Goal: Task Accomplishment & Management: Use online tool/utility

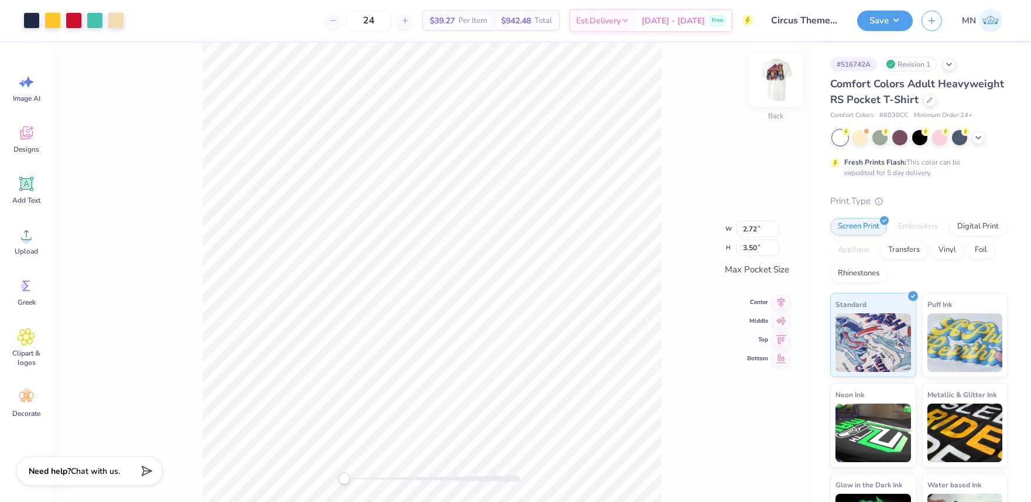
click at [778, 77] on img at bounding box center [775, 79] width 47 height 47
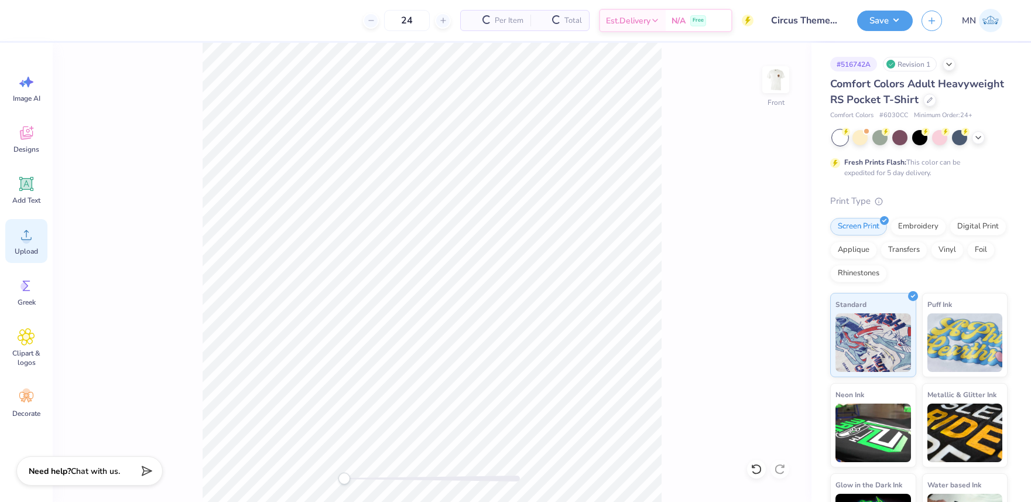
click at [47, 249] on div "Upload" at bounding box center [26, 241] width 42 height 44
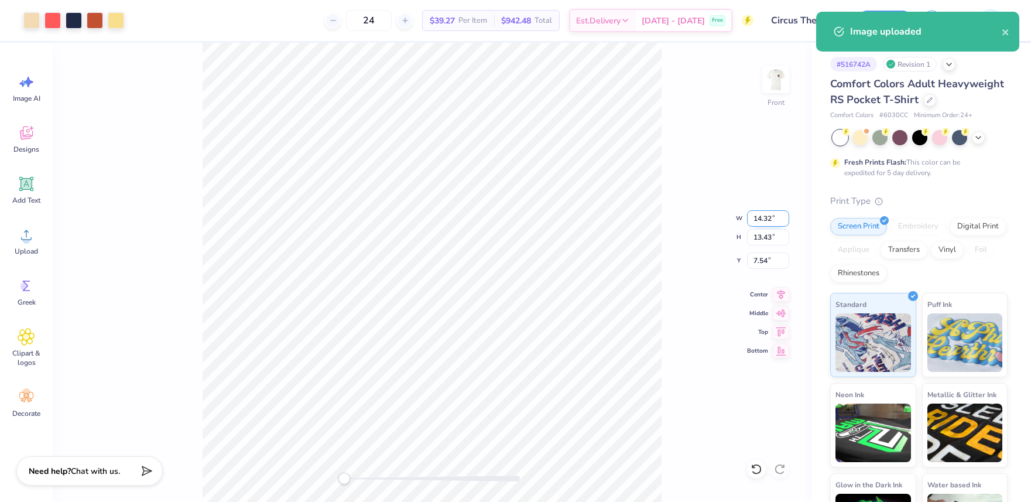
click at [766, 214] on input "14.32" at bounding box center [768, 218] width 42 height 16
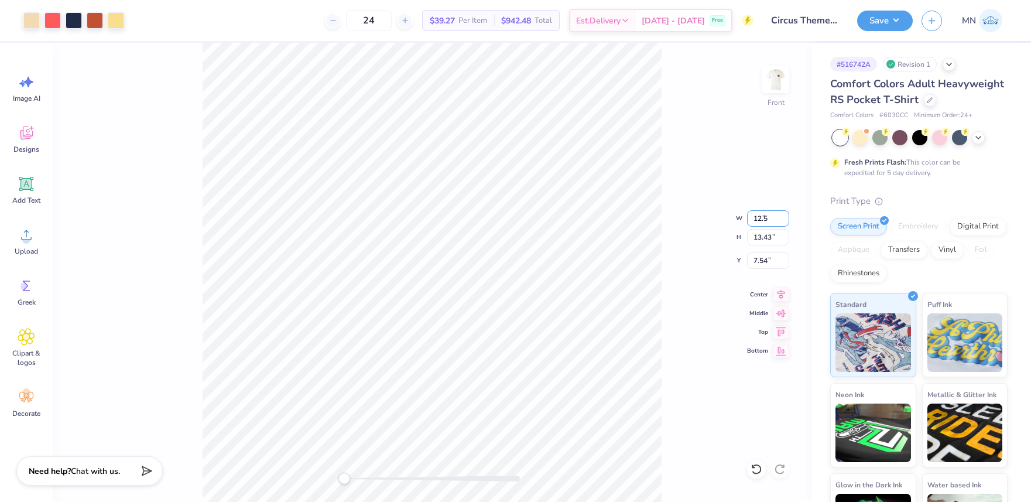
type input "12.5"
drag, startPoint x: 765, startPoint y: 263, endPoint x: 797, endPoint y: 275, distance: 33.5
click at [765, 263] on input "9.14" at bounding box center [768, 260] width 42 height 16
click at [759, 220] on input "10.91" at bounding box center [768, 218] width 42 height 16
type input "12.5"
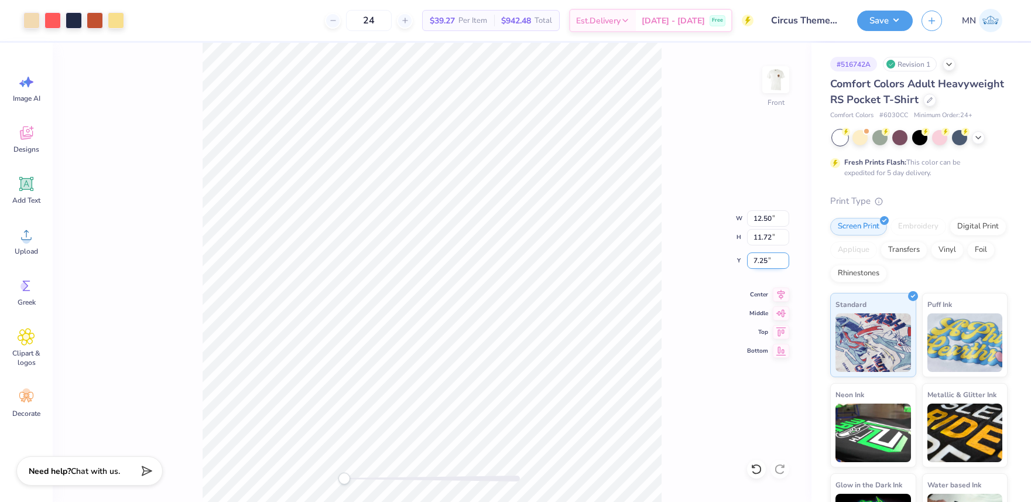
click at [763, 265] on input "7.25" at bounding box center [768, 260] width 42 height 16
type input "3"
drag, startPoint x: 886, startPoint y: 25, endPoint x: 885, endPoint y: 32, distance: 6.7
click at [886, 25] on button "Save" at bounding box center [885, 21] width 56 height 20
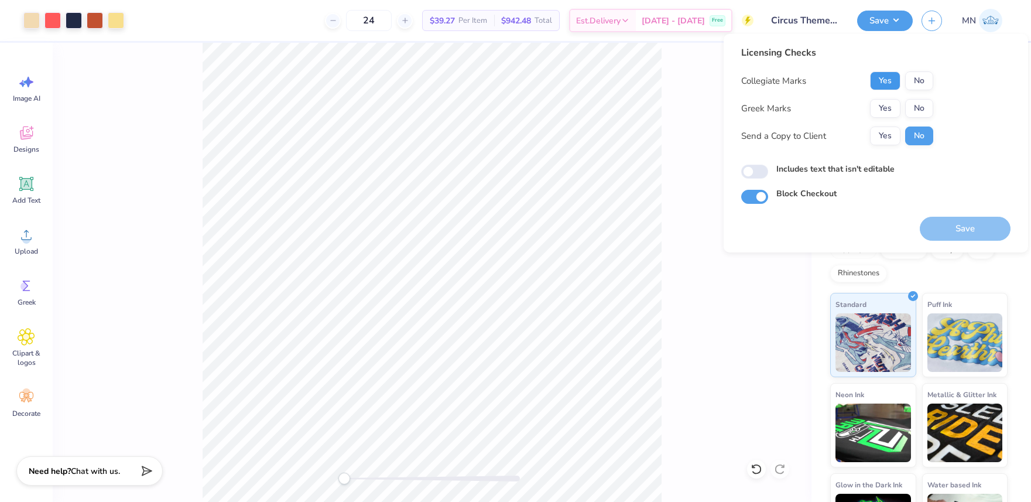
click at [885, 78] on button "Yes" at bounding box center [885, 80] width 30 height 19
drag, startPoint x: 886, startPoint y: 106, endPoint x: 892, endPoint y: 124, distance: 18.3
click at [886, 106] on button "Yes" at bounding box center [885, 108] width 30 height 19
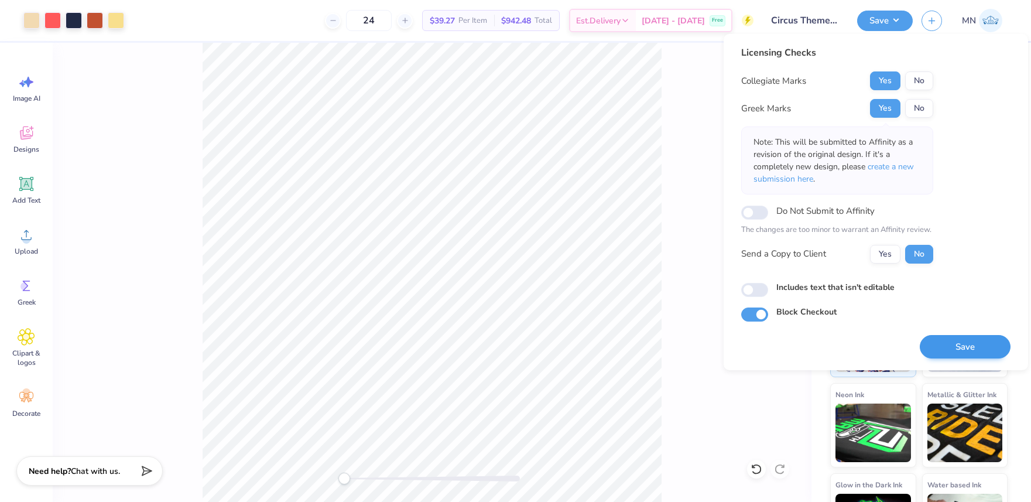
click at [967, 334] on div "Save" at bounding box center [965, 339] width 91 height 37
click at [966, 336] on button "Save" at bounding box center [965, 347] width 91 height 24
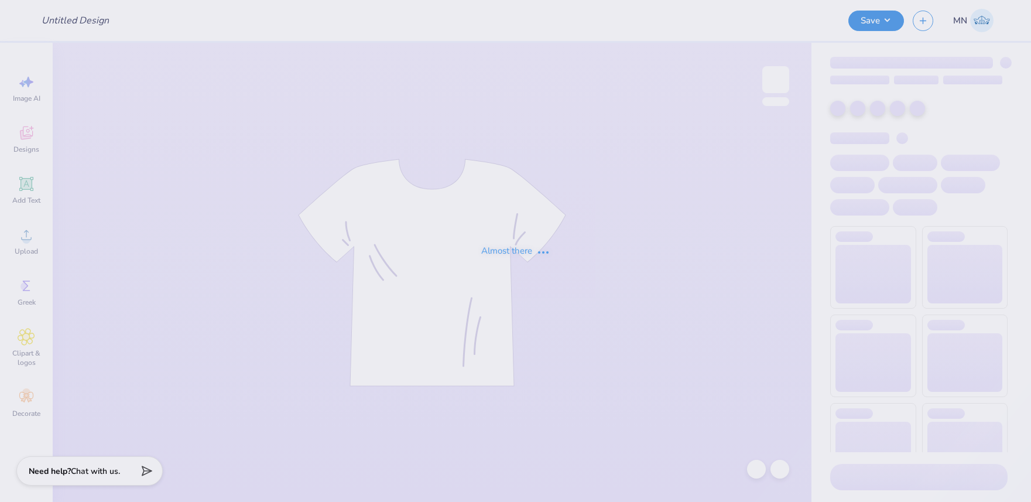
type input "Poultry Science Club [US_STATE] State Fall 2025 Merch"
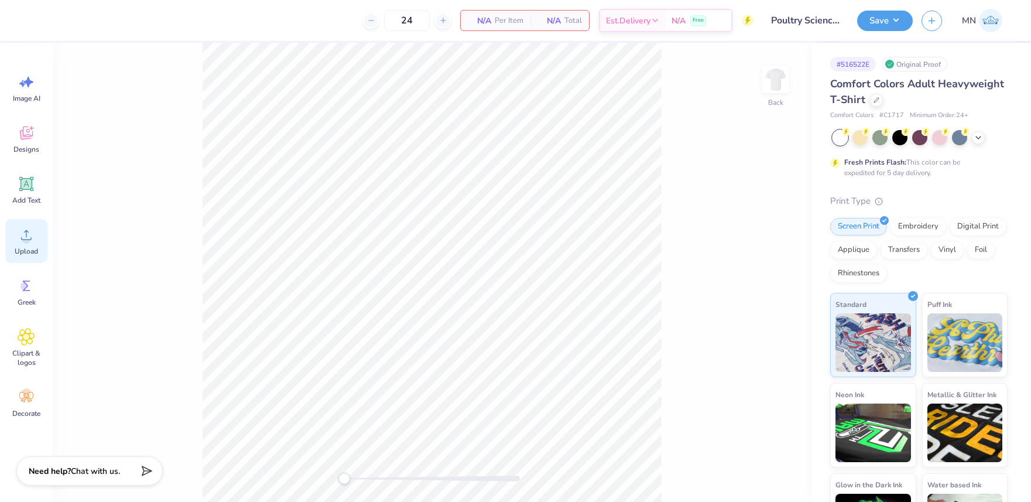
click at [14, 241] on div "Upload" at bounding box center [26, 241] width 42 height 44
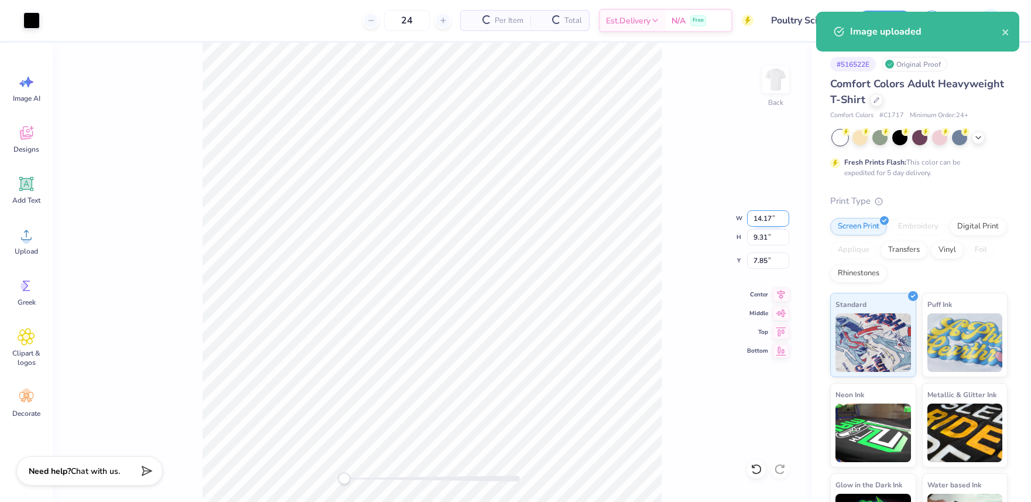
click at [758, 219] on input "14.17" at bounding box center [768, 218] width 42 height 16
type input "11"
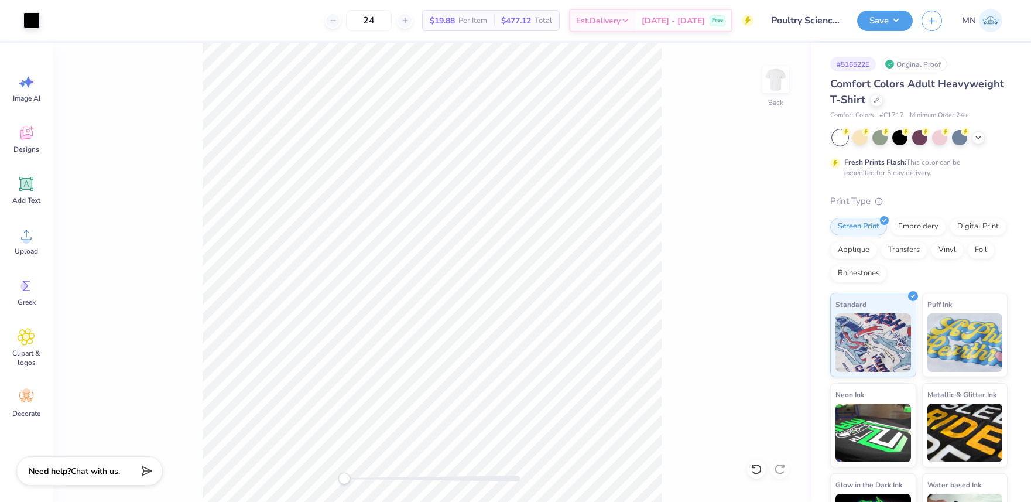
click at [26, 187] on icon at bounding box center [26, 184] width 11 height 11
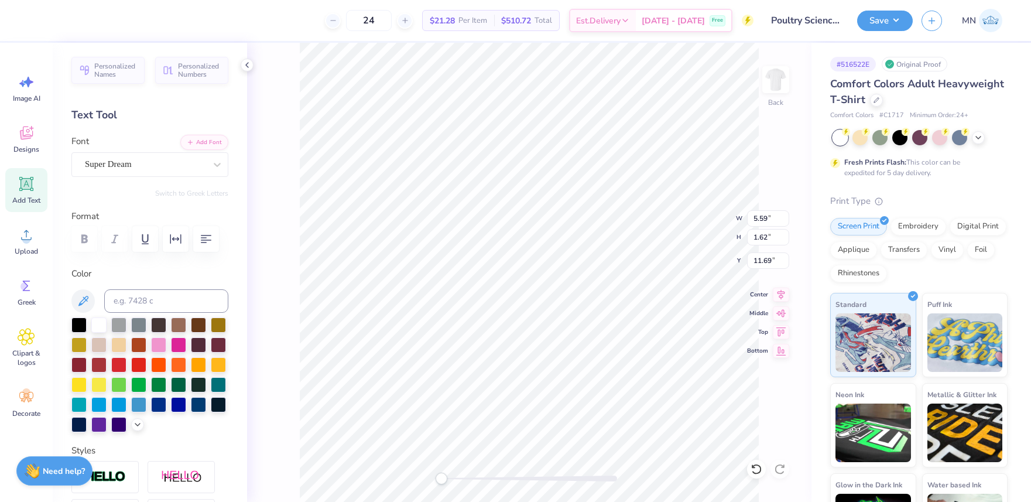
drag, startPoint x: 81, startPoint y: 328, endPoint x: 132, endPoint y: 269, distance: 78.9
click at [81, 328] on div at bounding box center [78, 324] width 15 height 15
paste textarea "Poultry"
type textarea "Poultry"
type textarea "POULTRY"
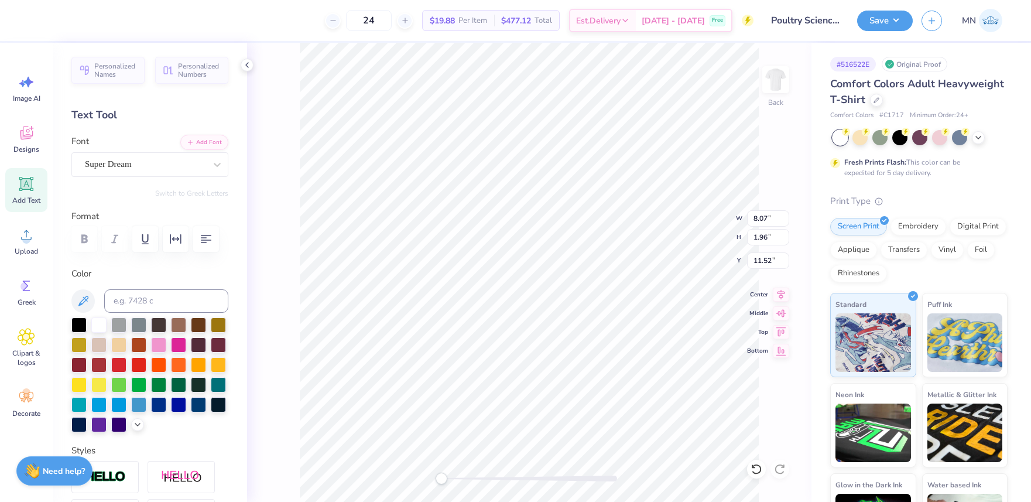
scroll to position [0, 1]
type input "11.00"
type input "7.22"
type input "4.21"
type input "9.27"
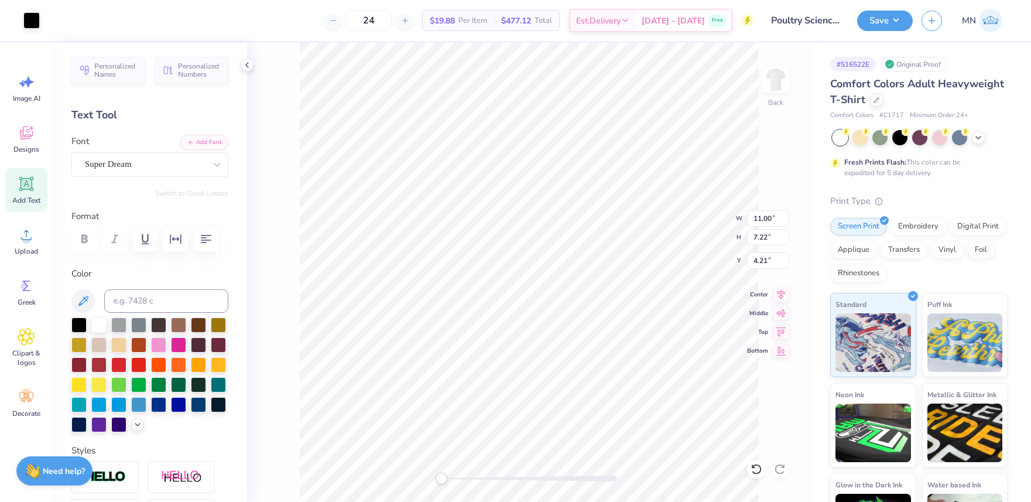
type input "1.65"
click at [573, 240] on li "Duplicate" at bounding box center [584, 242] width 92 height 23
type input "2.35"
type textarea "POULTRY SCIENCE CLUB"
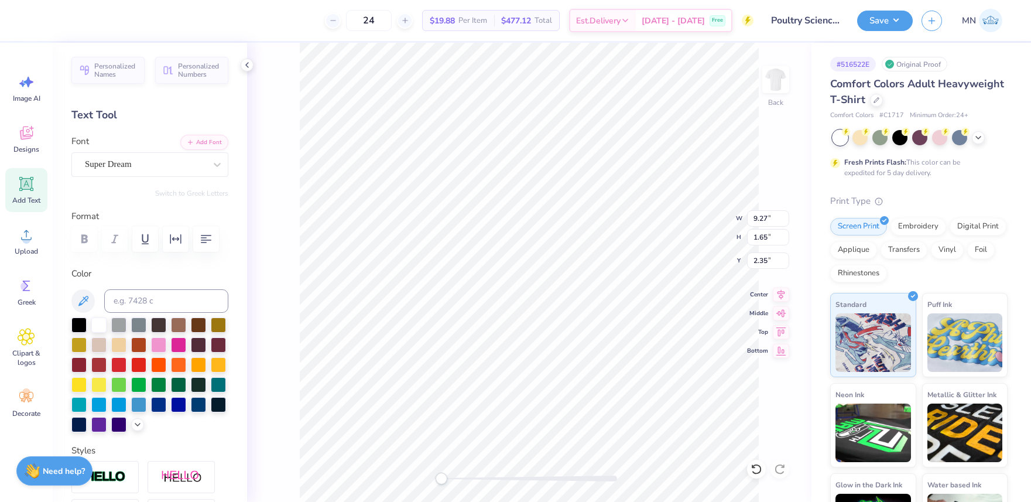
type input "1.35"
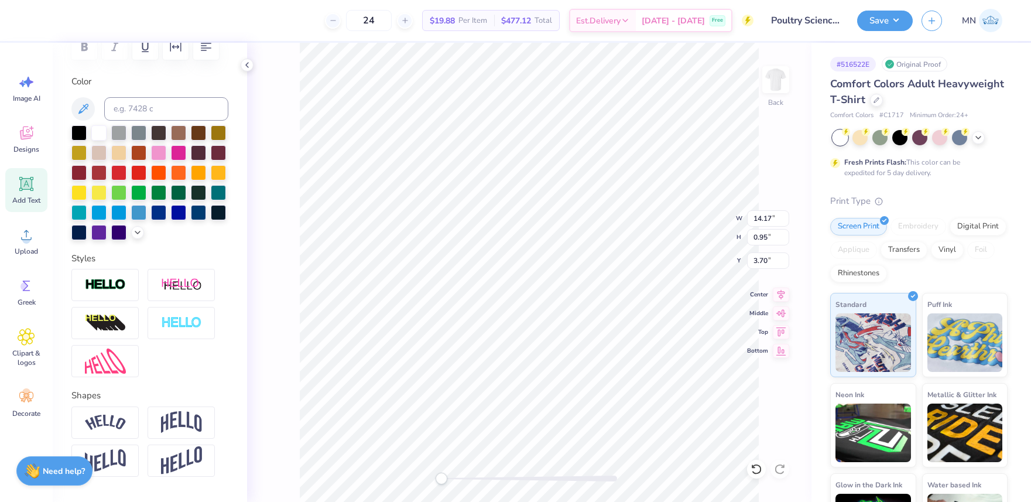
scroll to position [206, 0]
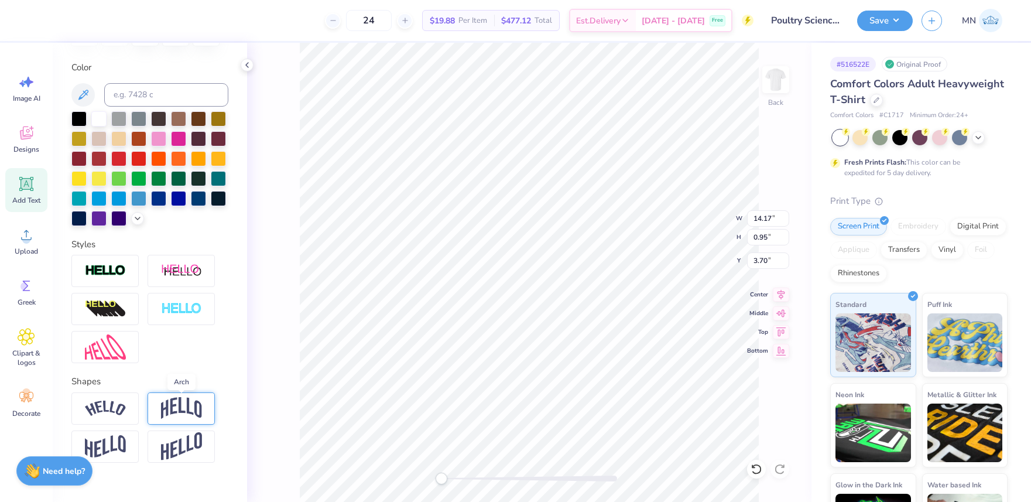
click at [174, 413] on img at bounding box center [181, 408] width 41 height 22
click at [109, 400] on img at bounding box center [105, 408] width 41 height 16
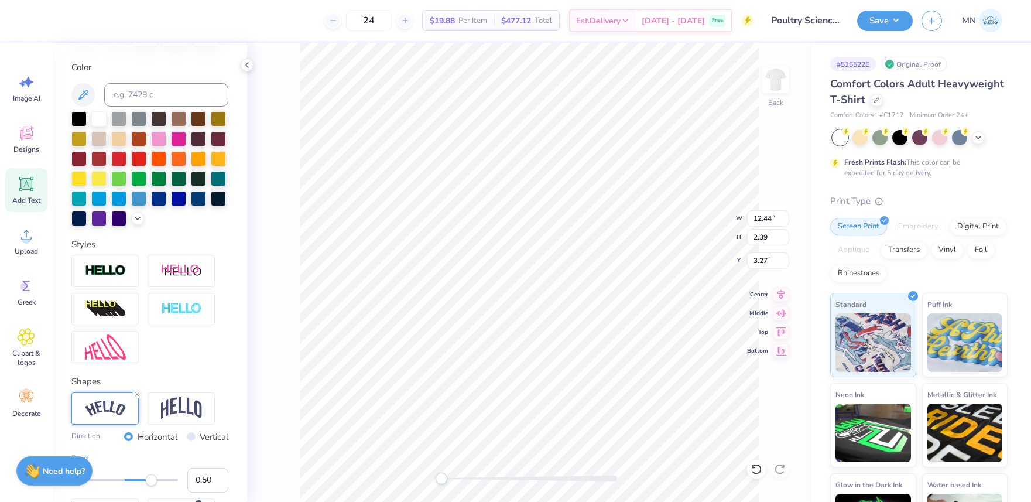
drag, startPoint x: 25, startPoint y: 192, endPoint x: 111, endPoint y: 378, distance: 205.1
click at [25, 193] on div "Add Text" at bounding box center [26, 190] width 42 height 44
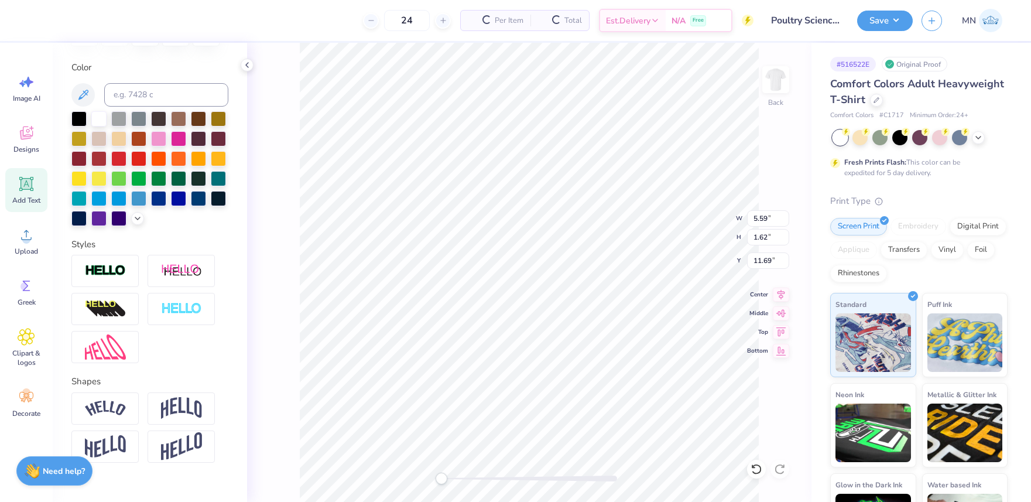
type input "5.59"
type input "1.62"
type input "11.69"
click at [80, 119] on div at bounding box center [78, 117] width 15 height 15
paste textarea "[US_STATE][GEOGRAPHIC_DATA]"
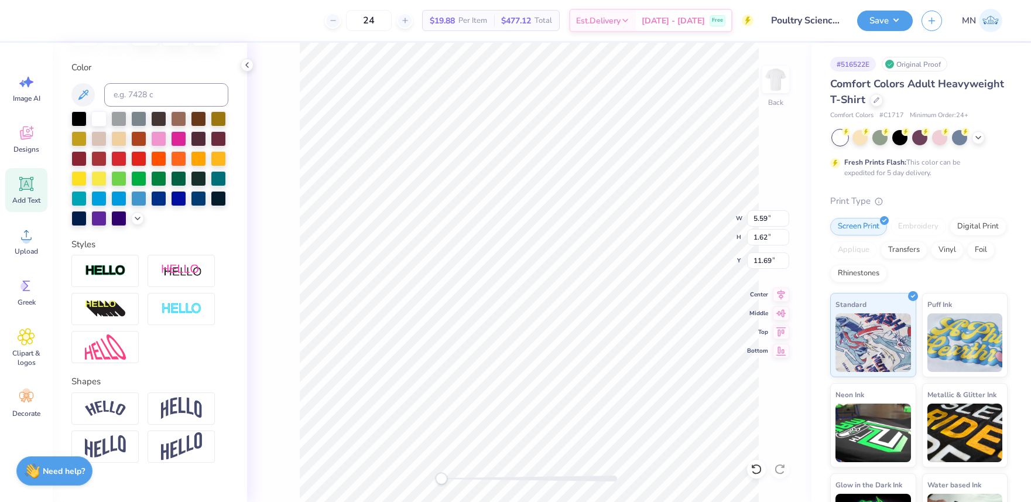
type textarea "[US_STATE][GEOGRAPHIC_DATA]"
click at [539, 368] on li "Group" at bounding box center [549, 373] width 92 height 23
click at [759, 222] on input "12.44" at bounding box center [768, 218] width 42 height 16
type input "12"
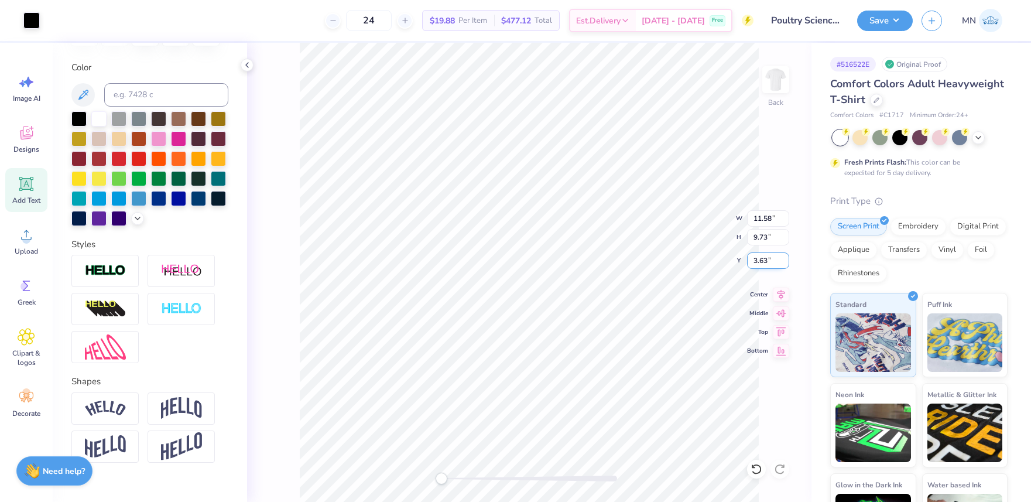
click at [762, 260] on input "3.63" at bounding box center [768, 260] width 42 height 16
click at [762, 220] on input "11.58" at bounding box center [768, 218] width 42 height 16
type input "12"
click at [773, 262] on input "3.45" at bounding box center [768, 260] width 42 height 16
type input "3"
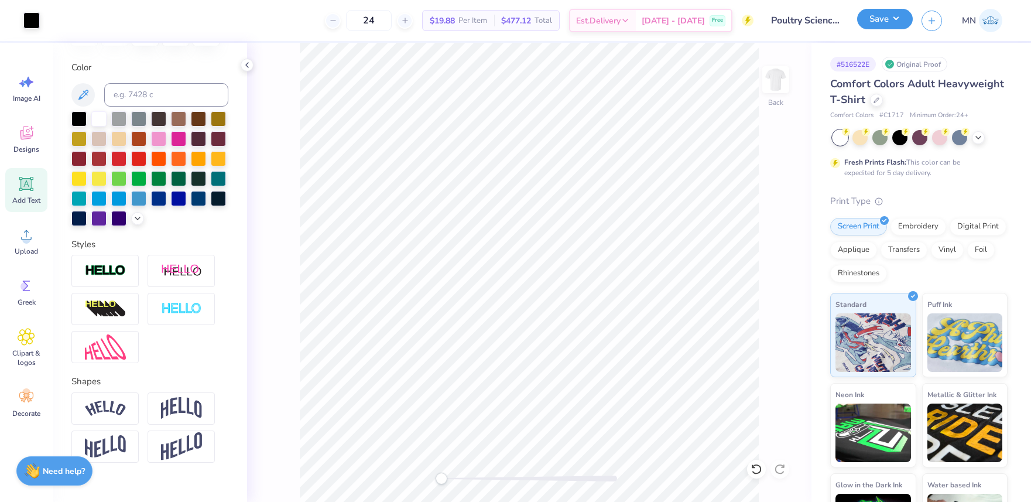
click at [891, 27] on button "Save" at bounding box center [885, 19] width 56 height 20
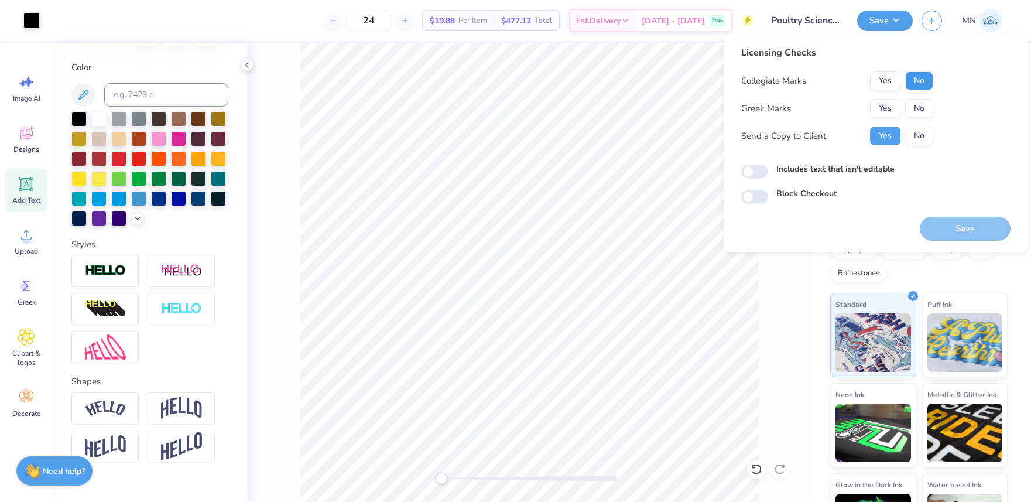
click at [926, 80] on button "No" at bounding box center [919, 80] width 28 height 19
click at [921, 99] on button "No" at bounding box center [919, 108] width 28 height 19
click at [948, 217] on button "Save" at bounding box center [965, 229] width 91 height 24
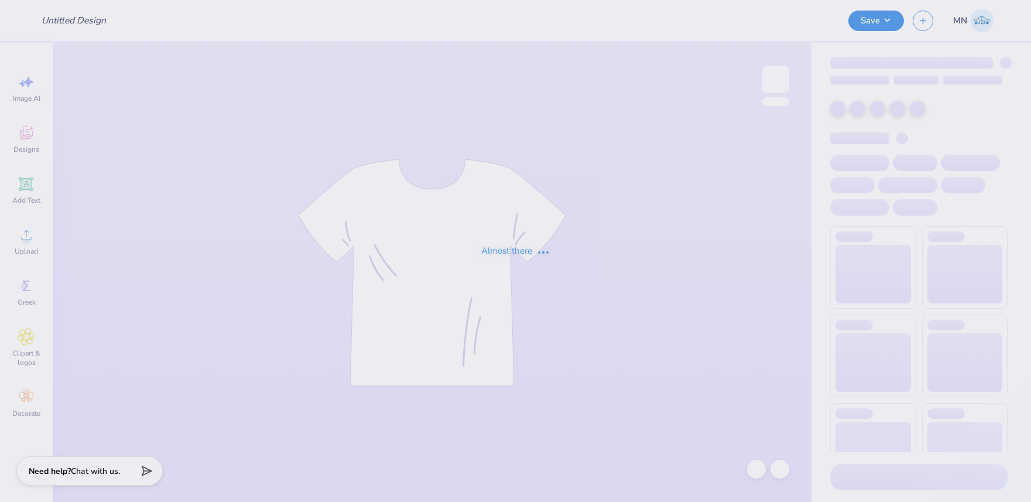
type input "[PERSON_NAME] : [PERSON_NAME][GEOGRAPHIC_DATA]"
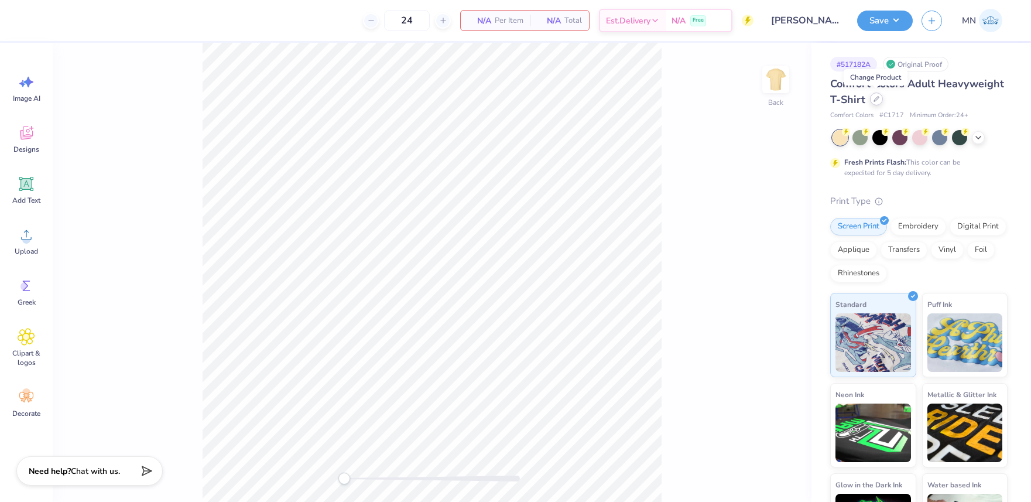
click at [879, 101] on div at bounding box center [876, 98] width 13 height 13
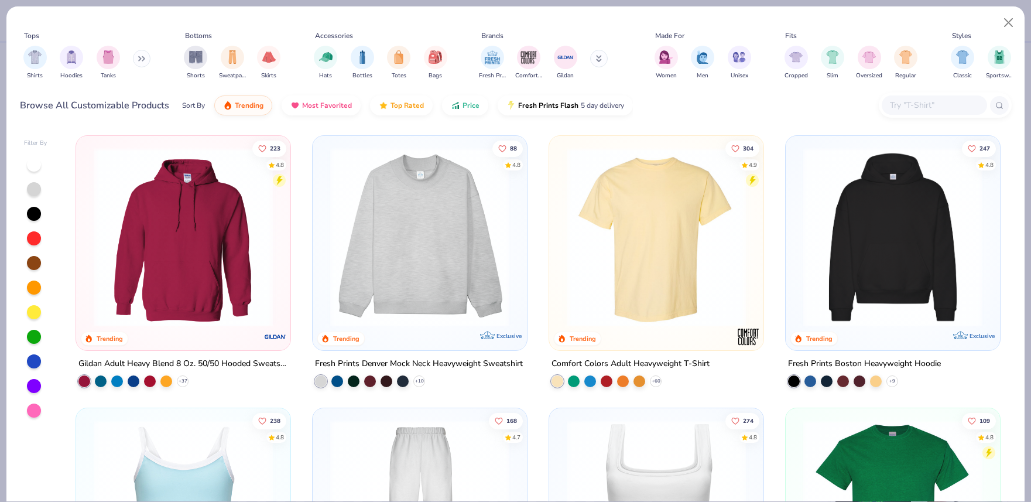
click at [934, 105] on input "text" at bounding box center [934, 104] width 90 height 13
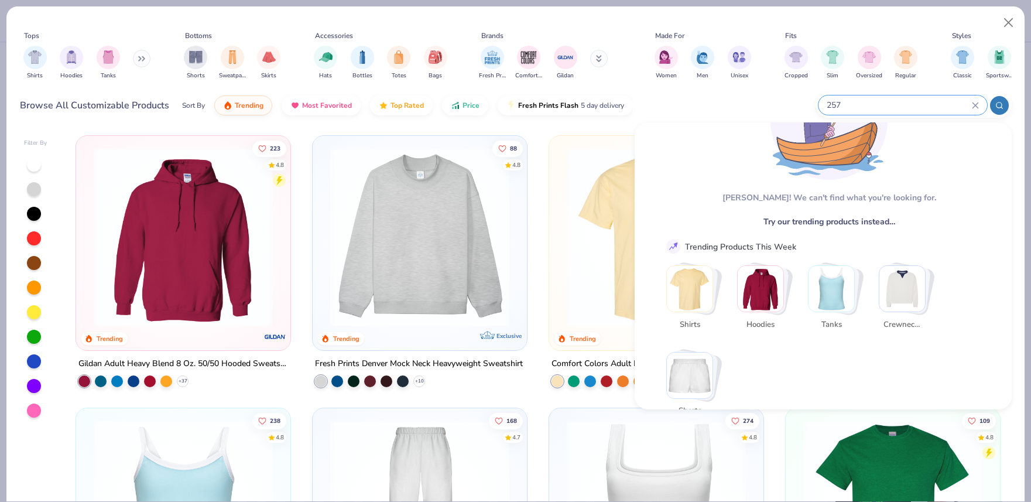
scroll to position [80, 0]
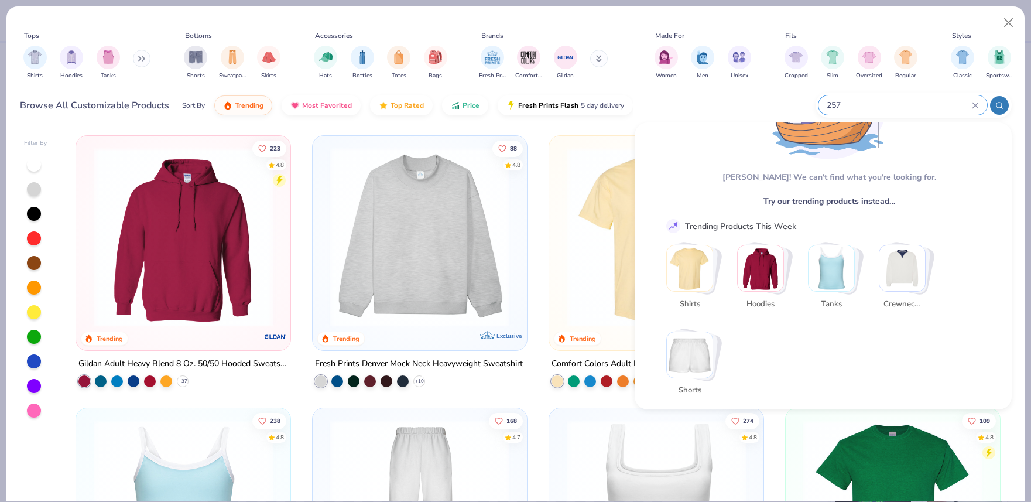
type input "257"
